Goal: Information Seeking & Learning: Learn about a topic

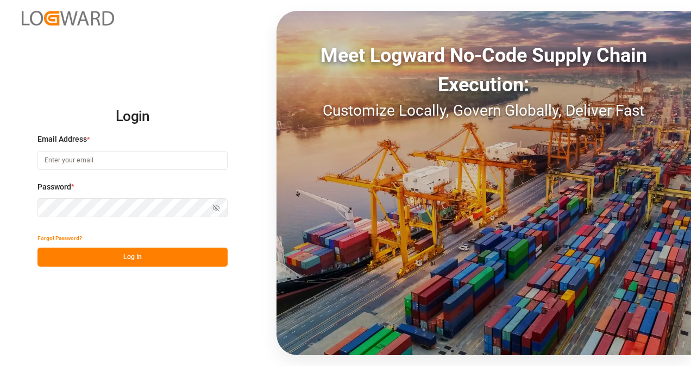
type input "[EMAIL_ADDRESS][DOMAIN_NAME]"
click at [172, 262] on button "Log In" at bounding box center [132, 257] width 190 height 19
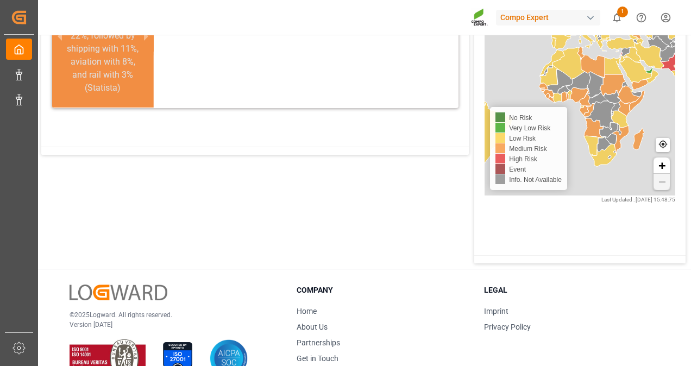
scroll to position [291, 0]
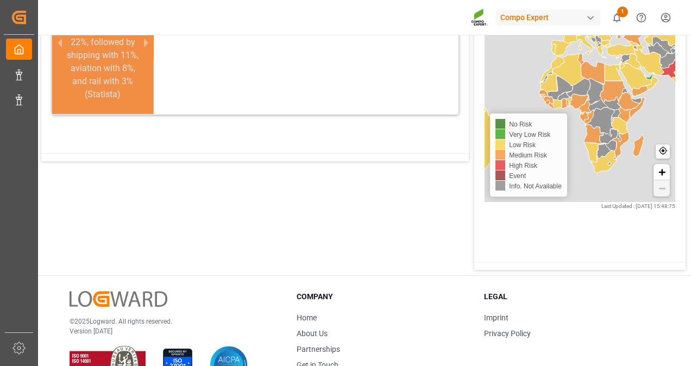
click at [623, 12] on span "1" at bounding box center [622, 12] width 11 height 11
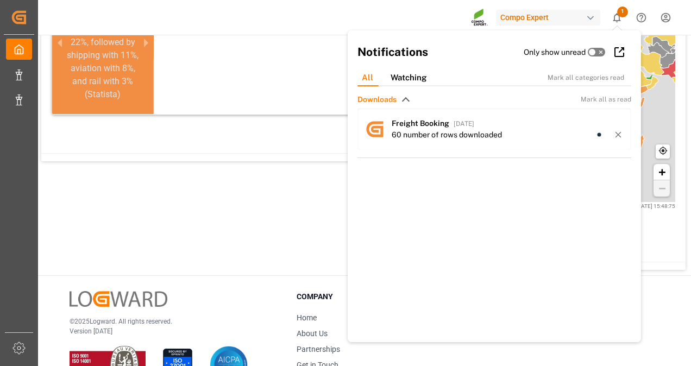
click at [623, 12] on span "1" at bounding box center [622, 12] width 11 height 11
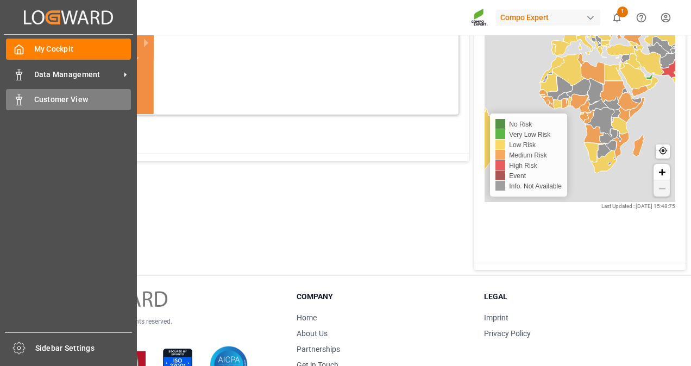
click at [43, 104] on span "Customer View" at bounding box center [82, 99] width 97 height 11
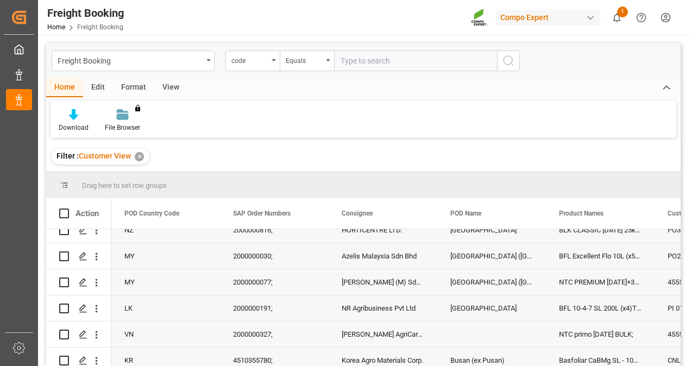
scroll to position [926, 0]
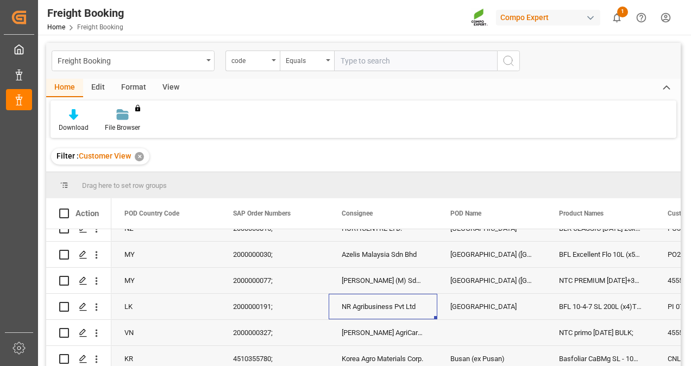
drag, startPoint x: 397, startPoint y: 311, endPoint x: 403, endPoint y: 315, distance: 7.5
click at [403, 315] on div "NR Agribusiness Pvt Ltd" at bounding box center [383, 307] width 109 height 26
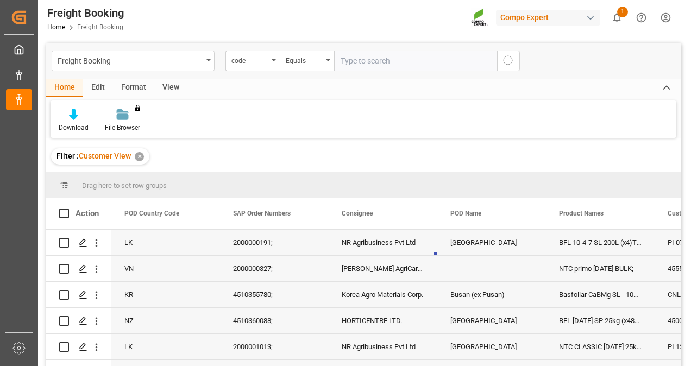
scroll to position [993, 0]
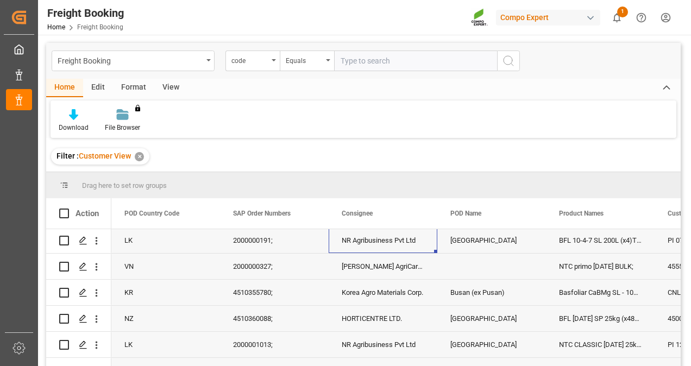
click at [388, 314] on div "HORTICENTRE LTD." at bounding box center [383, 319] width 109 height 26
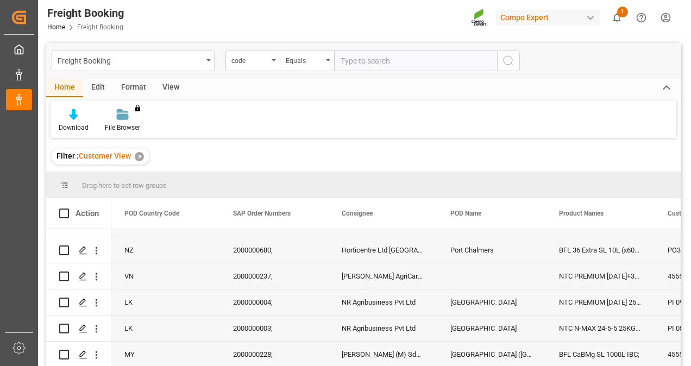
scroll to position [0, 0]
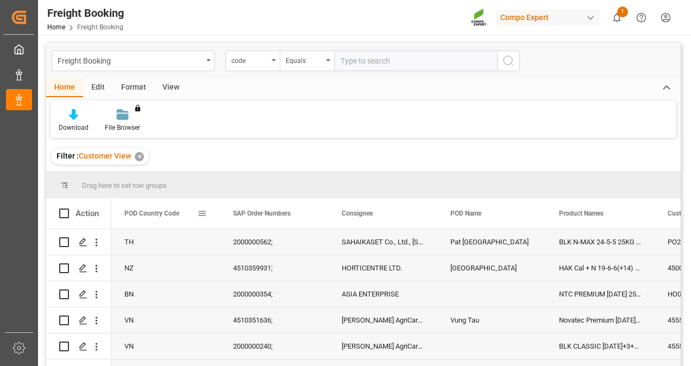
click at [205, 217] on span at bounding box center [202, 214] width 10 height 10
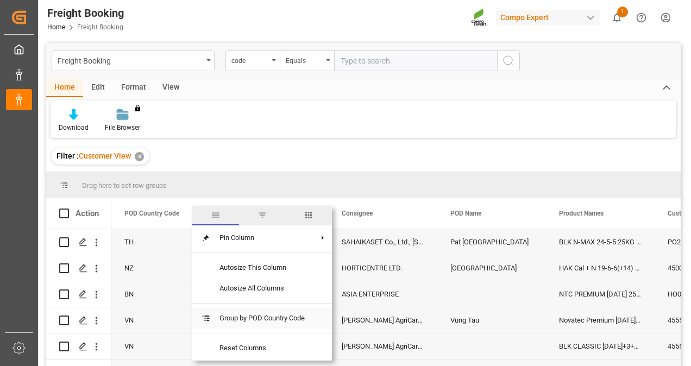
click at [248, 322] on span "Group by POD Country Code" at bounding box center [262, 318] width 103 height 21
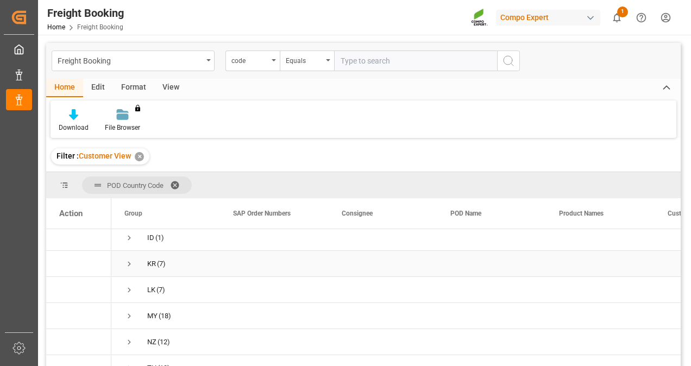
scroll to position [59, 0]
click at [140, 284] on span "LK (7)" at bounding box center [165, 287] width 83 height 24
click at [127, 283] on span "Press SPACE to select this row." at bounding box center [129, 287] width 10 height 10
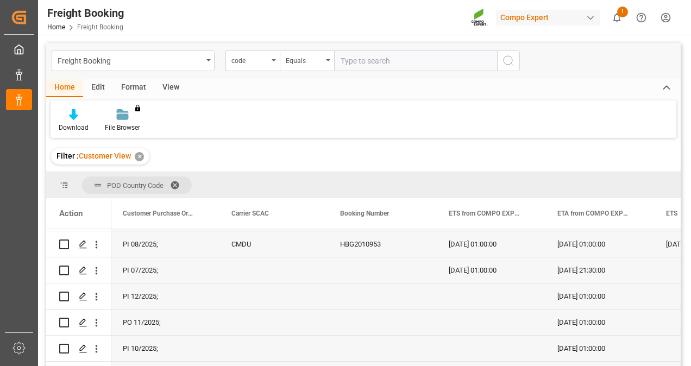
scroll to position [0, 470]
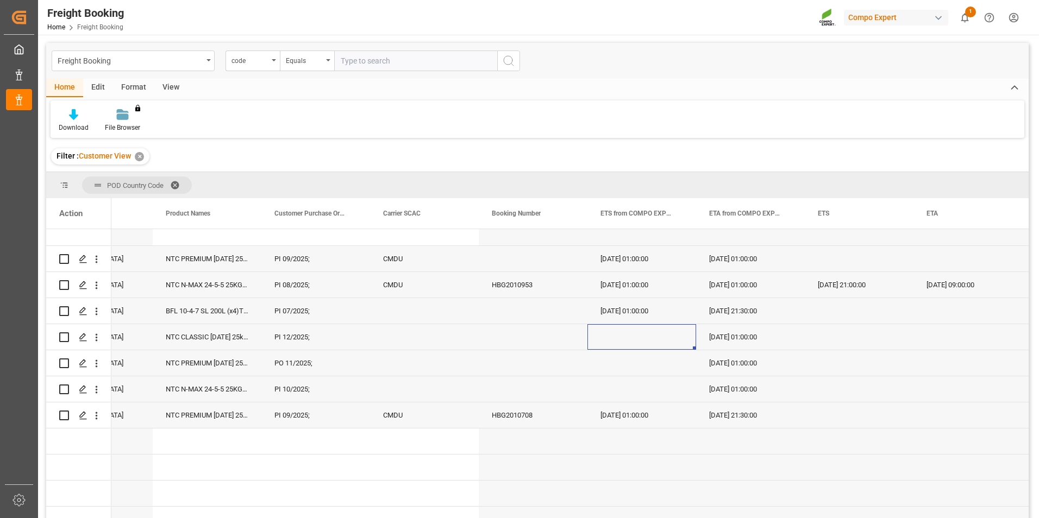
click at [630, 340] on div "Press SPACE to select this row." at bounding box center [641, 337] width 109 height 26
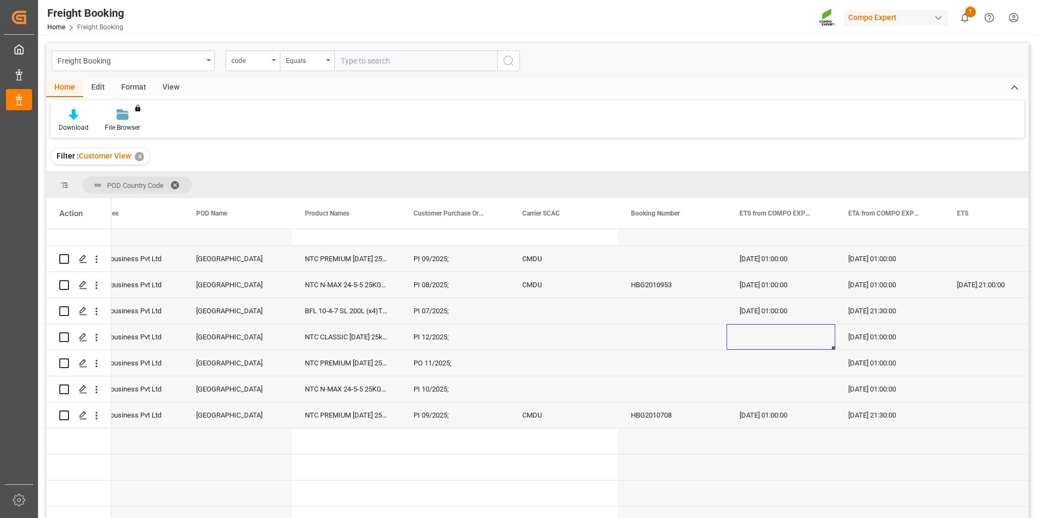
scroll to position [0, 212]
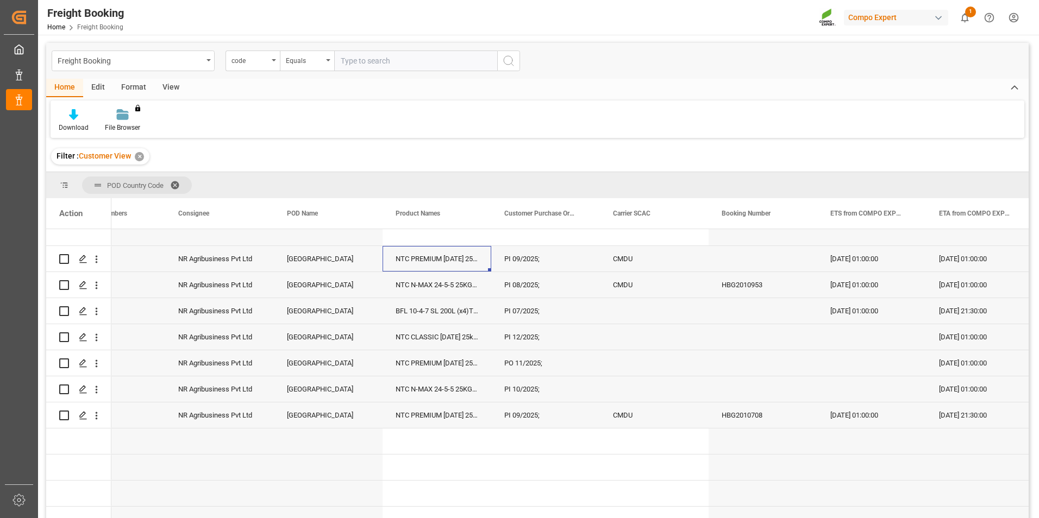
click at [454, 255] on div "NTC PREMIUM [DATE] 25kg (x42) INT;" at bounding box center [436, 259] width 109 height 26
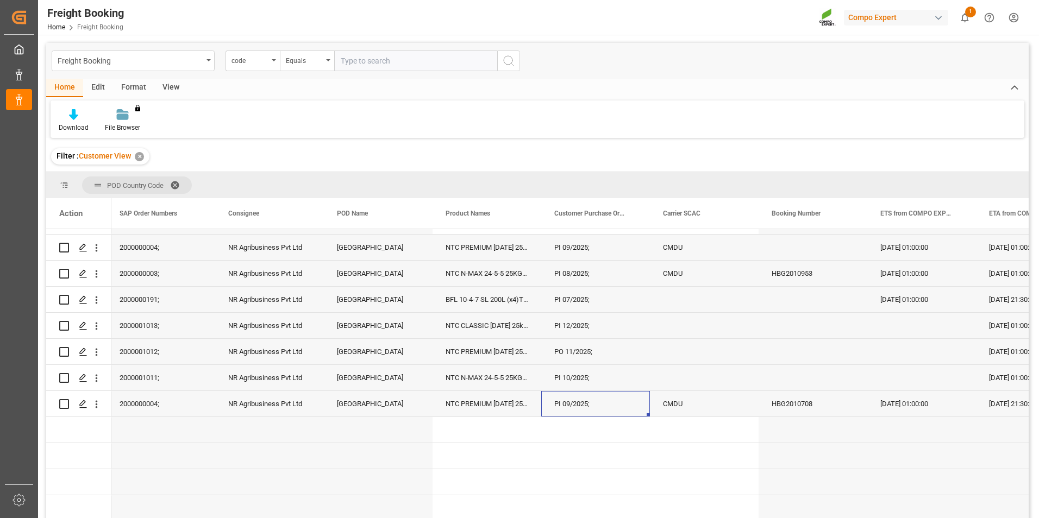
click at [573, 366] on div "PI 09/2025;" at bounding box center [595, 404] width 109 height 26
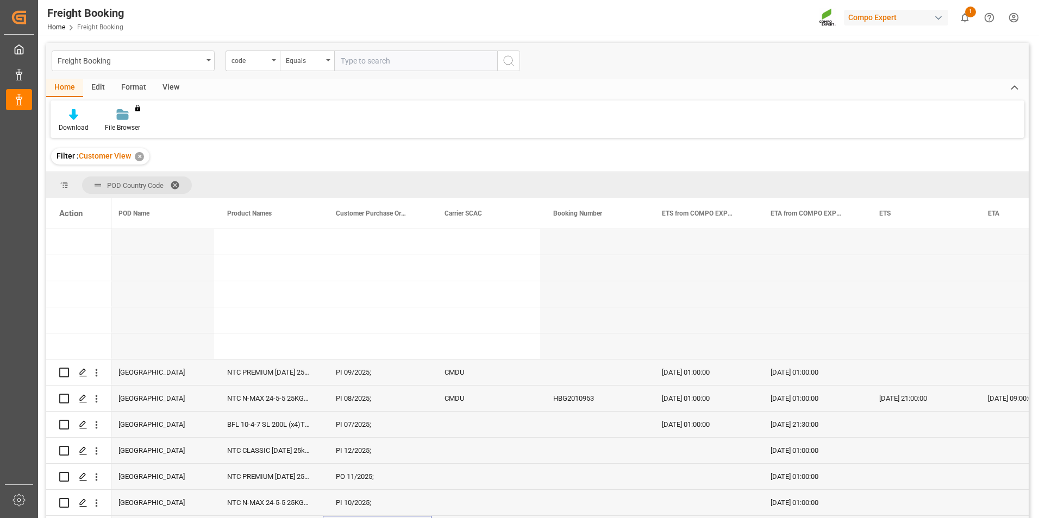
scroll to position [1, 0]
click at [186, 213] on div "POD Name" at bounding box center [154, 213] width 73 height 30
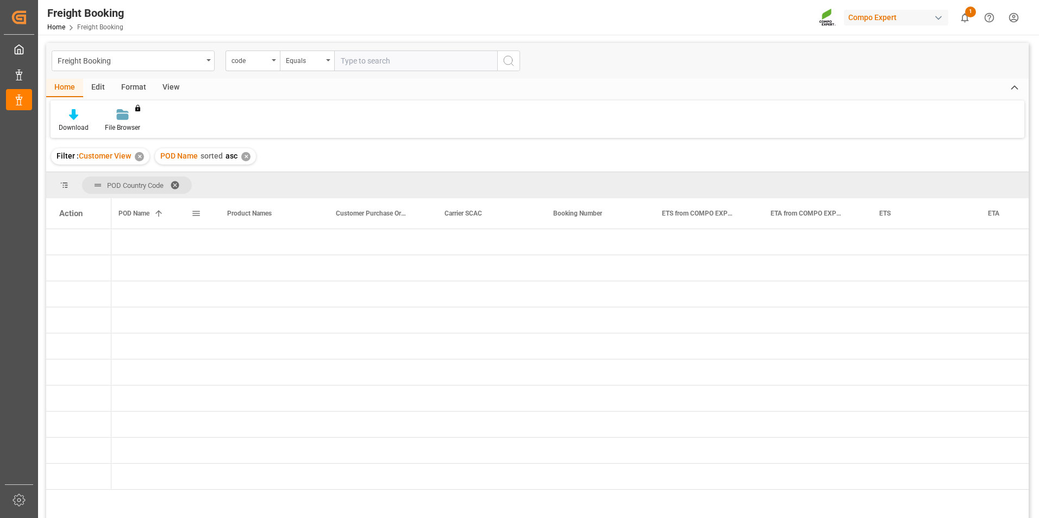
click at [202, 214] on div "POD Name 1" at bounding box center [159, 213] width 109 height 30
click at [177, 183] on span at bounding box center [178, 185] width 17 height 10
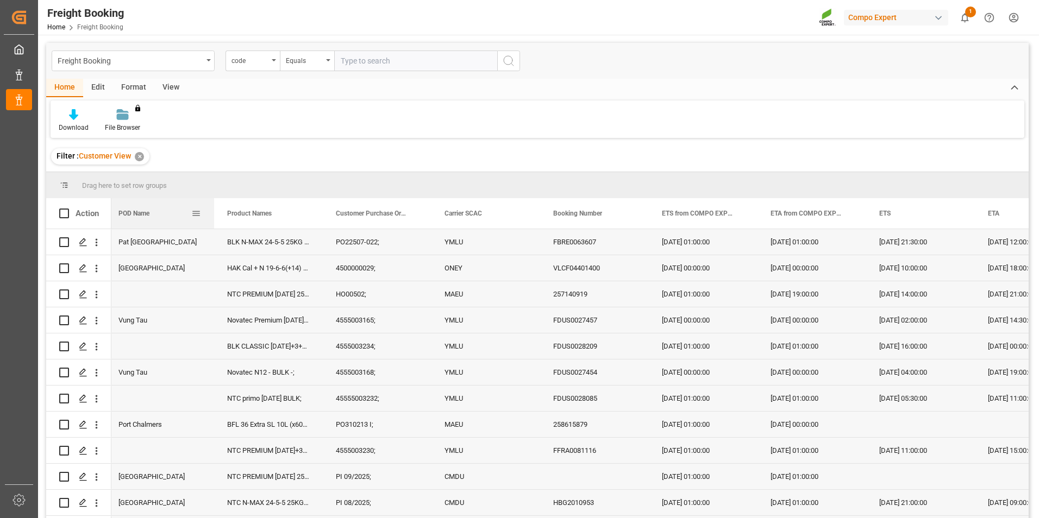
click at [212, 216] on div at bounding box center [214, 213] width 4 height 30
click at [192, 215] on span at bounding box center [196, 214] width 10 height 10
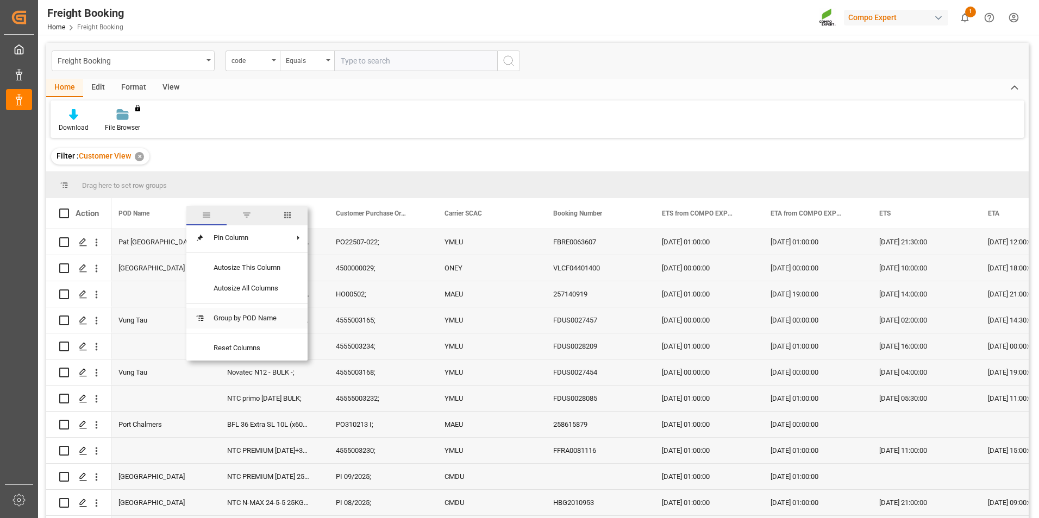
click at [246, 318] on span "Group by POD Name" at bounding box center [247, 318] width 84 height 21
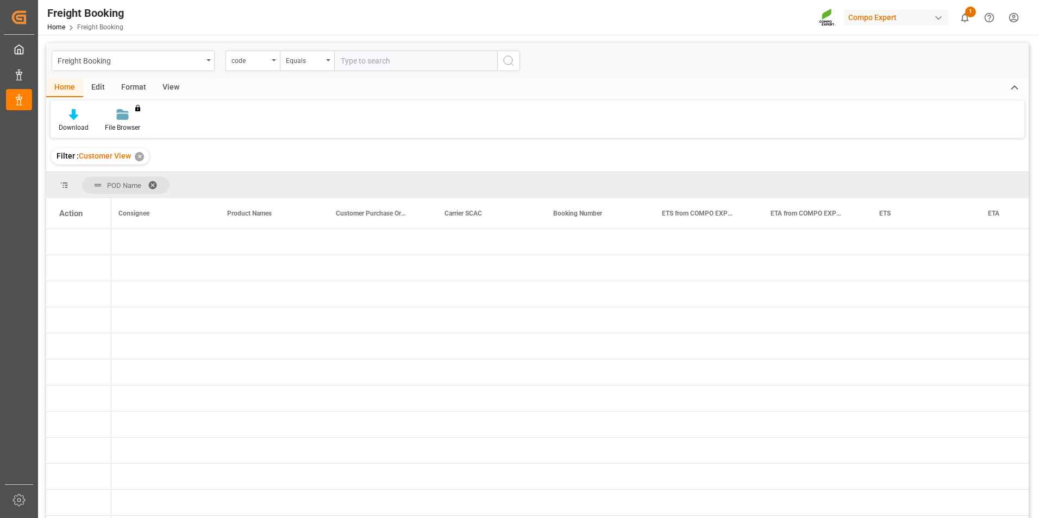
click at [156, 180] on span at bounding box center [156, 185] width 17 height 10
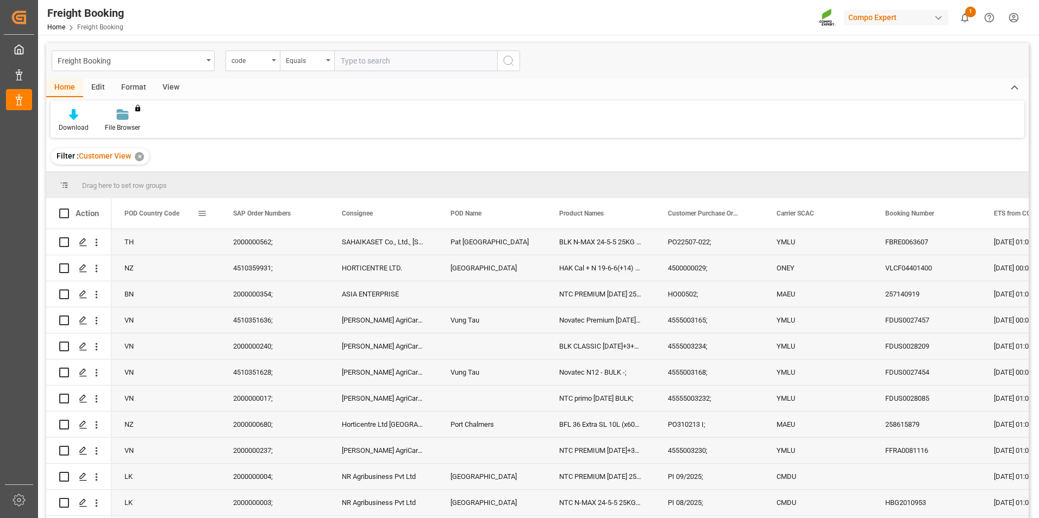
click at [203, 211] on span at bounding box center [202, 214] width 10 height 10
click at [247, 317] on span "Group by POD Country Code" at bounding box center [262, 318] width 103 height 21
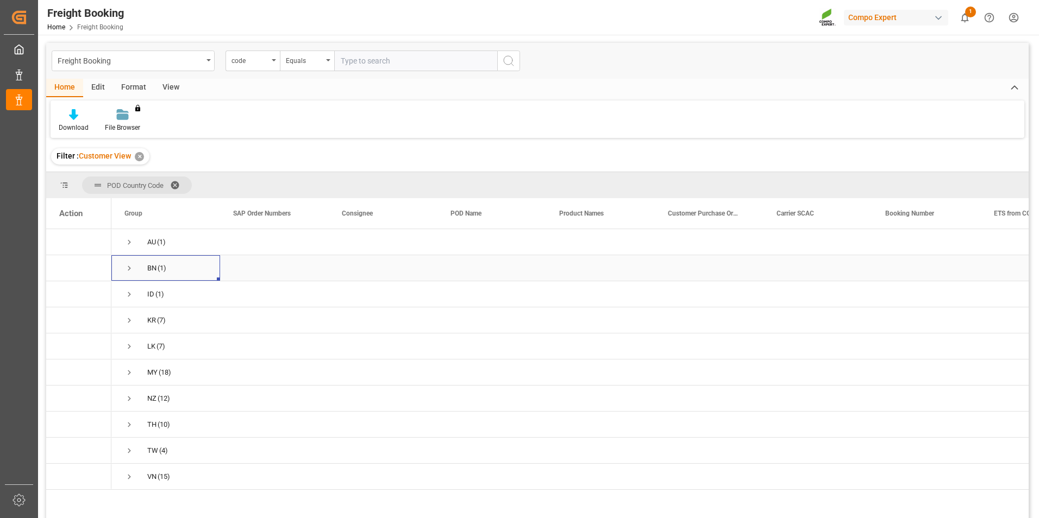
click at [162, 258] on span "(1)" at bounding box center [162, 268] width 9 height 25
click at [125, 265] on span "Press SPACE to select this row." at bounding box center [129, 268] width 10 height 10
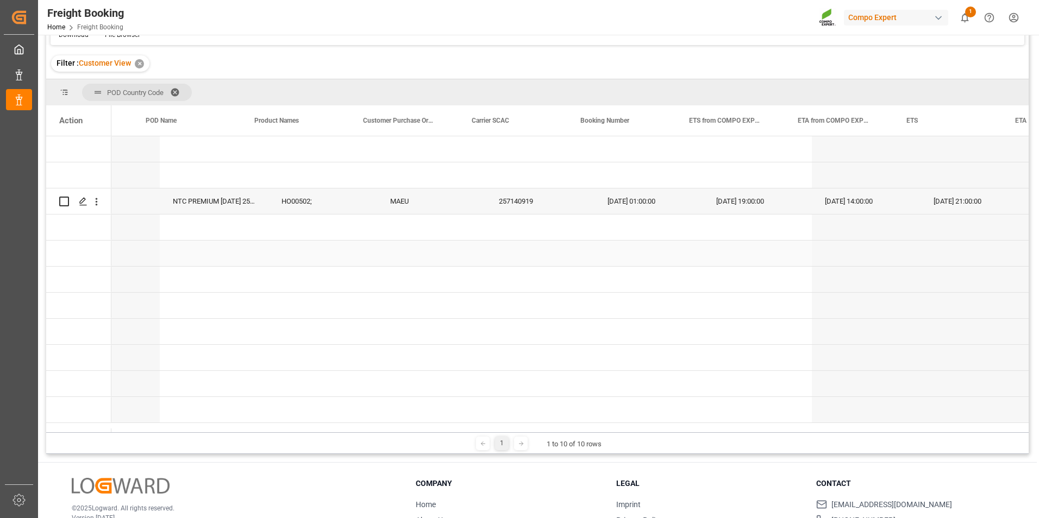
scroll to position [0, 209]
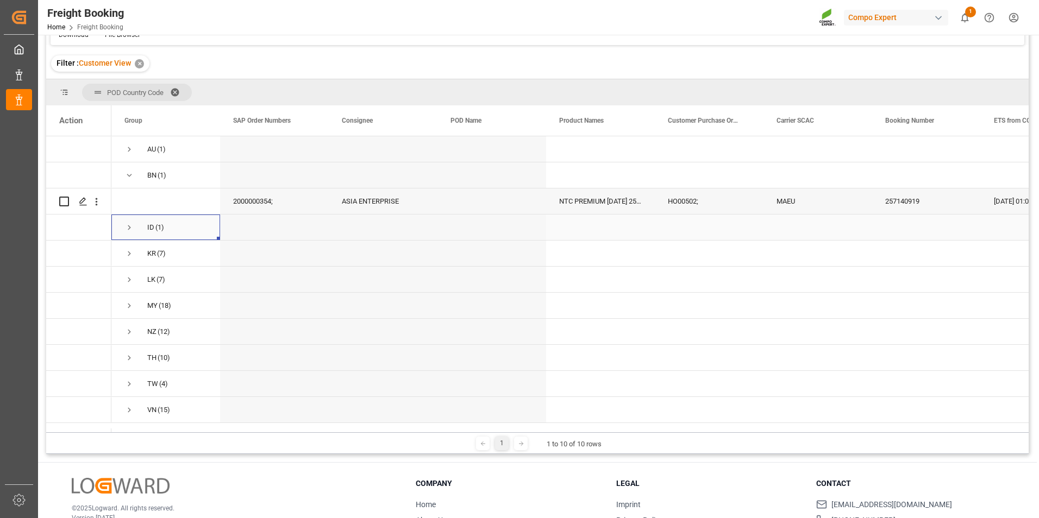
click at [133, 227] on span "Press SPACE to select this row." at bounding box center [129, 228] width 10 height 10
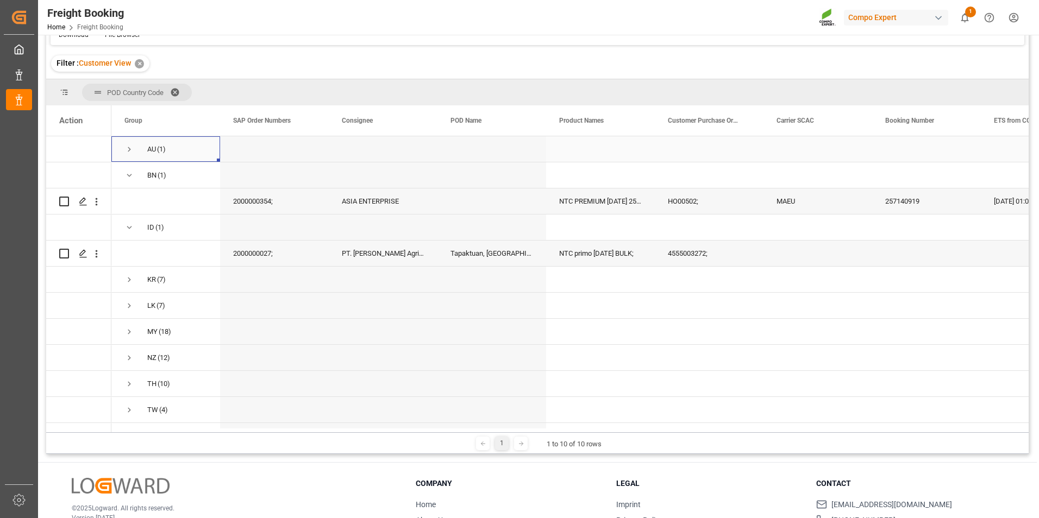
click at [131, 152] on span "Press SPACE to select this row." at bounding box center [129, 150] width 10 height 10
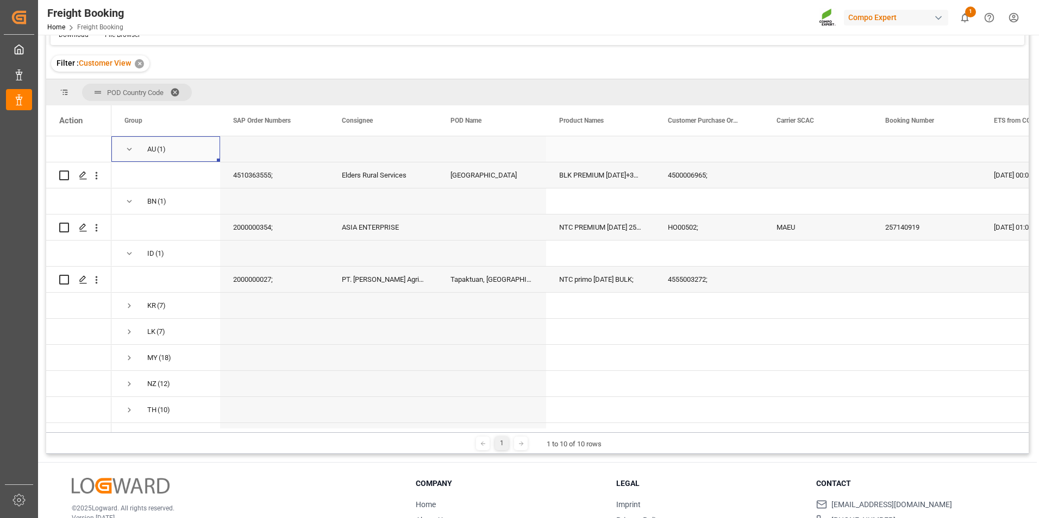
click at [127, 153] on span "Press SPACE to select this row." at bounding box center [129, 150] width 10 height 10
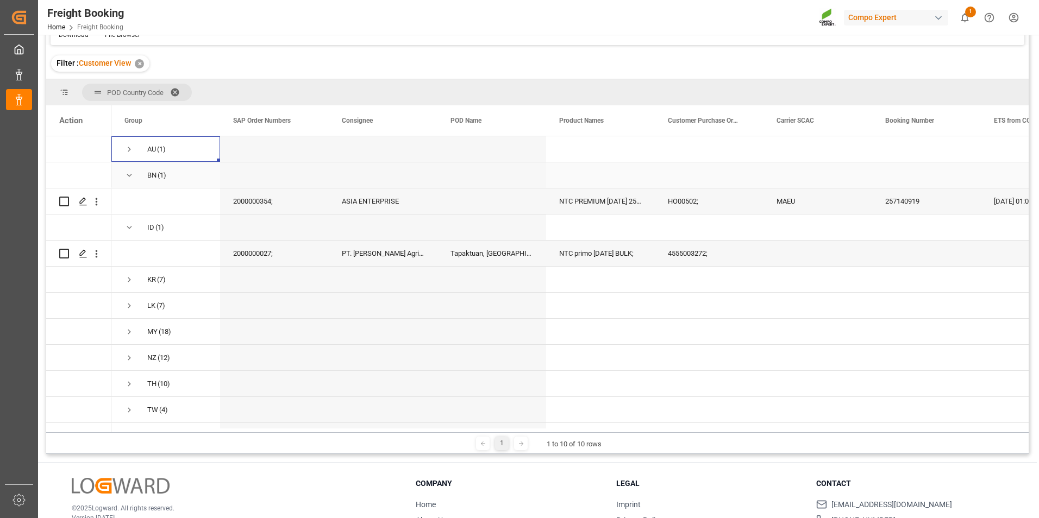
click at [131, 176] on span "Press SPACE to select this row." at bounding box center [129, 176] width 10 height 10
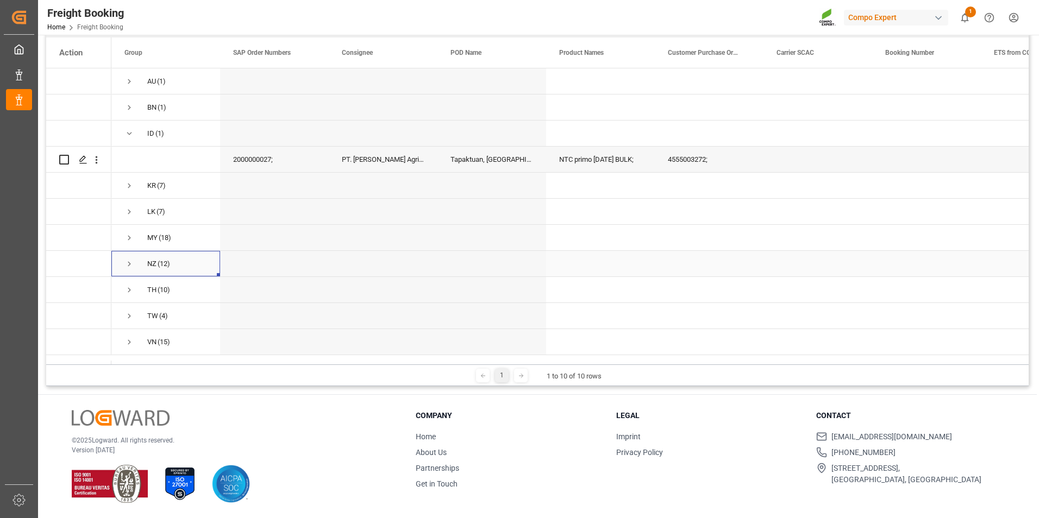
click at [127, 264] on span "Press SPACE to select this row." at bounding box center [129, 264] width 10 height 10
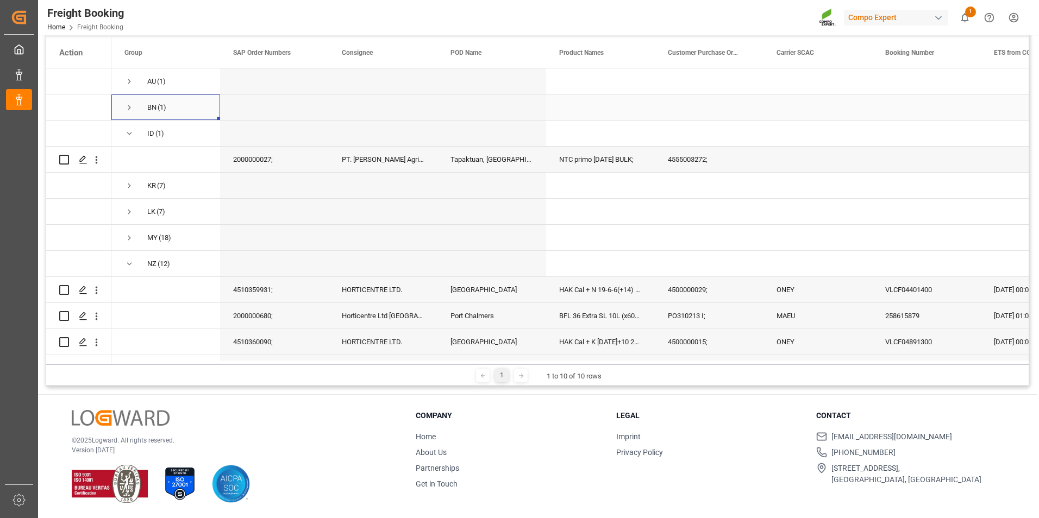
click at [132, 109] on span "Press SPACE to select this row." at bounding box center [129, 108] width 10 height 10
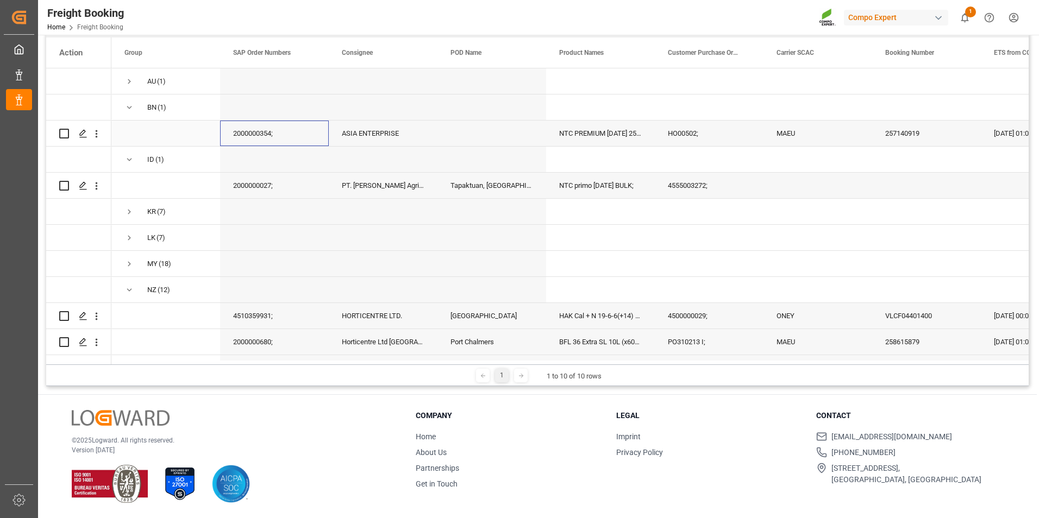
click at [258, 134] on div "2000000354;" at bounding box center [274, 134] width 109 height 26
click at [327, 136] on div "2000000354;" at bounding box center [274, 134] width 109 height 26
click at [338, 137] on div "ASIA ENTERPRISE" at bounding box center [383, 134] width 109 height 26
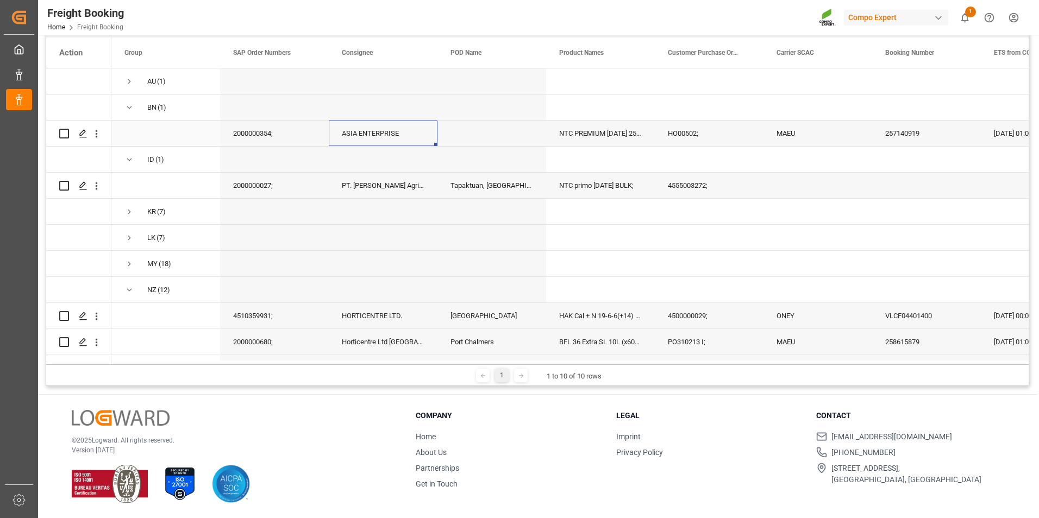
click at [338, 137] on div "ASIA ENTERPRISE" at bounding box center [383, 134] width 109 height 26
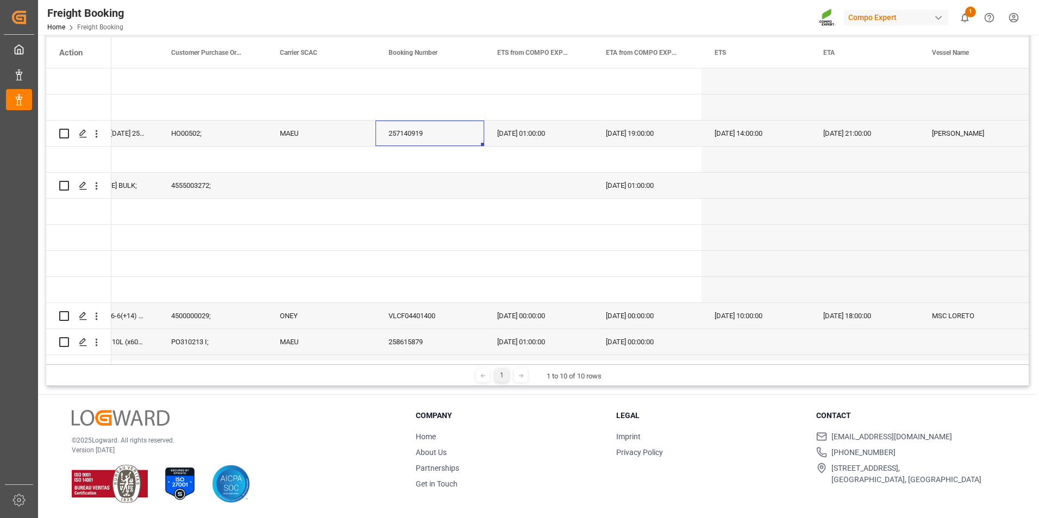
click at [392, 131] on div "257140919" at bounding box center [429, 134] width 109 height 26
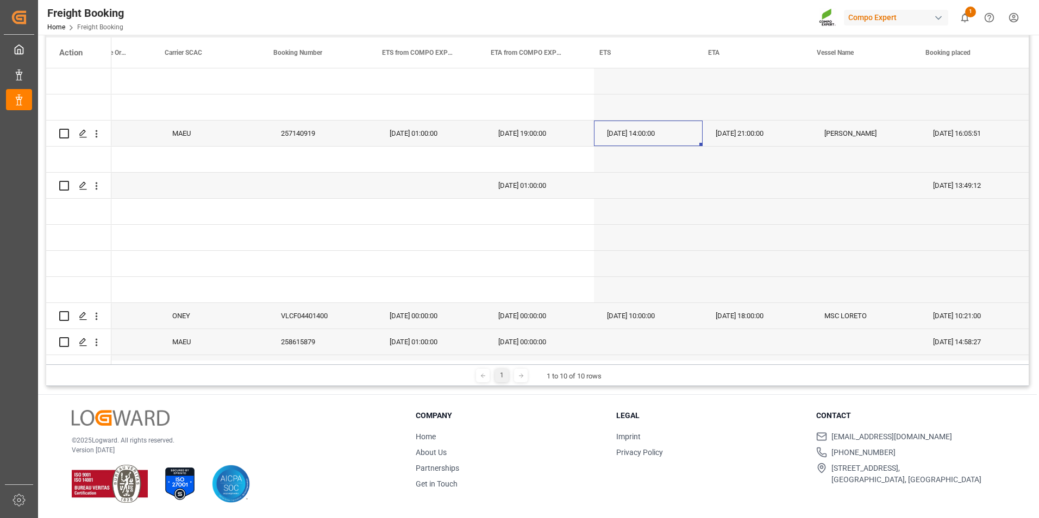
click at [614, 134] on div "[DATE] 14:00:00" at bounding box center [648, 134] width 109 height 26
click at [690, 134] on div "[PERSON_NAME]" at bounding box center [865, 134] width 109 height 26
click at [690, 134] on div "[DATE] 16:05:51" at bounding box center [974, 134] width 109 height 26
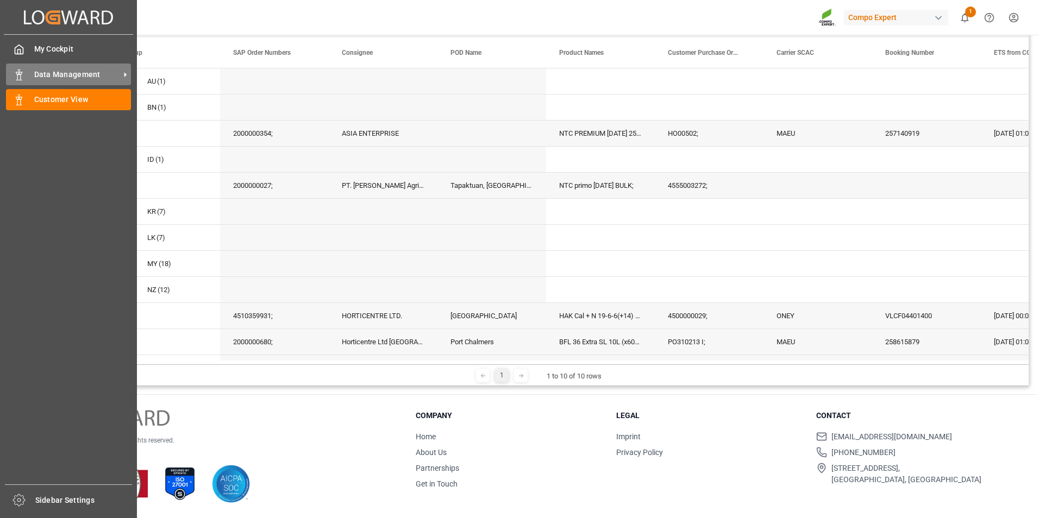
click at [93, 77] on span "Data Management" at bounding box center [77, 74] width 86 height 11
click at [41, 20] on icon "Created by potrace 1.15, written by [PERSON_NAME] [DATE]-[DATE]" at bounding box center [68, 17] width 89 height 17
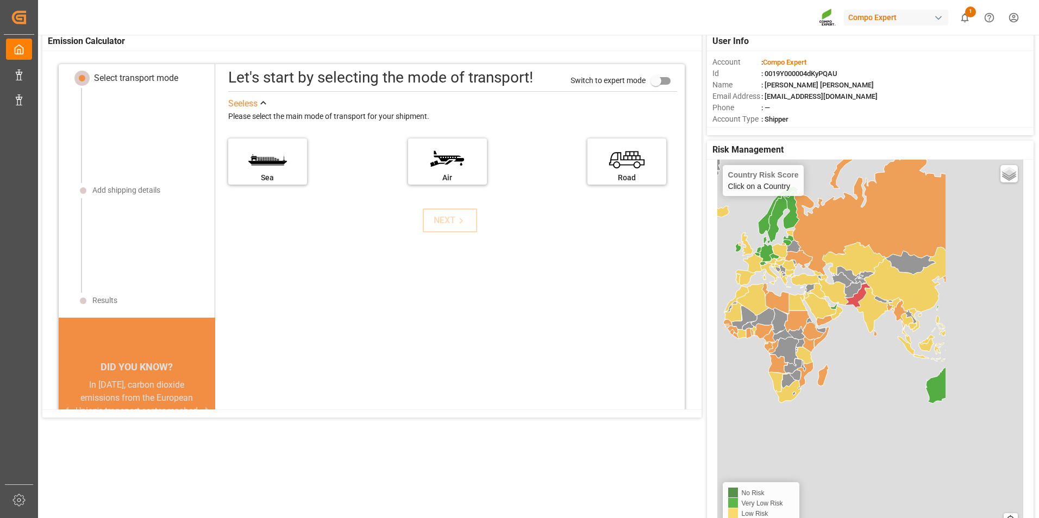
drag, startPoint x: 876, startPoint y: 368, endPoint x: 771, endPoint y: 290, distance: 130.7
click at [690, 290] on div "Country Risk Score Click on a Country Basic Grayscale Streets Dark Countries Lo…" at bounding box center [870, 365] width 306 height 411
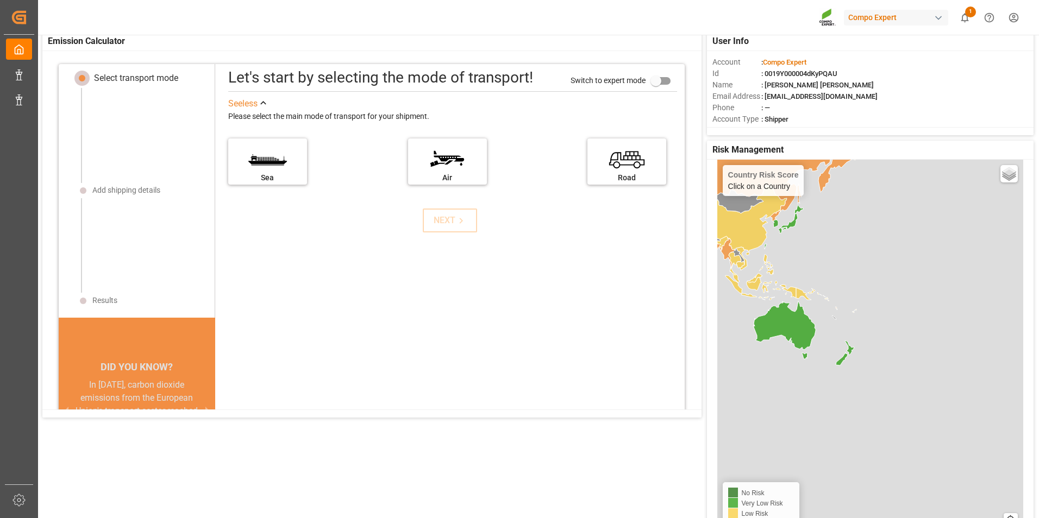
drag, startPoint x: 917, startPoint y: 365, endPoint x: 740, endPoint y: 304, distance: 186.9
click at [690, 304] on div "Country Risk Score Click on a Country Basic Grayscale Streets Dark Countries Lo…" at bounding box center [870, 365] width 306 height 411
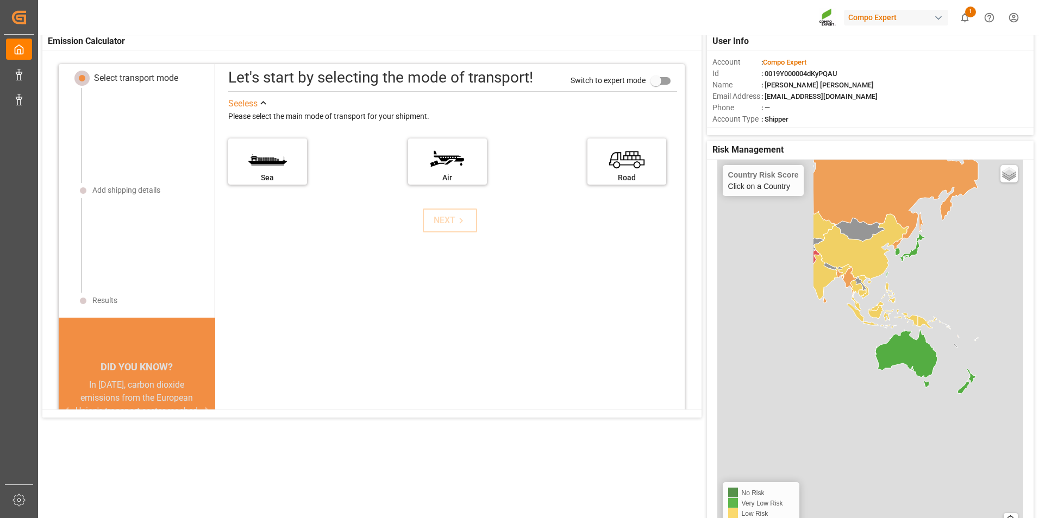
drag, startPoint x: 798, startPoint y: 317, endPoint x: 924, endPoint y: 346, distance: 129.9
click at [690, 346] on icon at bounding box center [906, 358] width 62 height 58
